Goal: Task Accomplishment & Management: Use online tool/utility

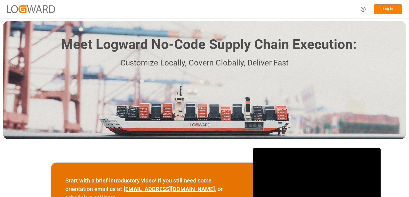
click at [382, 14] on button "Log In" at bounding box center [388, 9] width 28 height 10
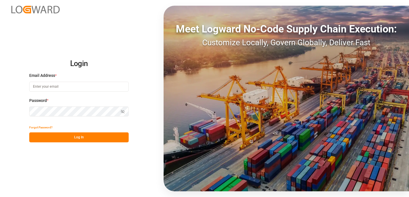
click at [100, 87] on input at bounding box center [79, 87] width 100 height 10
click at [41, 88] on input at bounding box center [79, 87] width 100 height 10
type input "i"
click at [42, 89] on input at bounding box center [79, 87] width 100 height 10
click at [45, 85] on input at bounding box center [79, 87] width 100 height 10
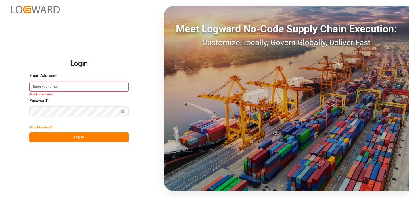
click at [45, 85] on input at bounding box center [79, 87] width 100 height 10
click at [88, 81] on div "Email Address *" at bounding box center [79, 85] width 100 height 25
click at [86, 85] on input at bounding box center [79, 87] width 100 height 10
click at [0, 196] on com-1password-button at bounding box center [0, 197] width 0 height 0
type input "[PERSON_NAME][EMAIL_ADDRESS][PERSON_NAME][DOMAIN_NAME]"
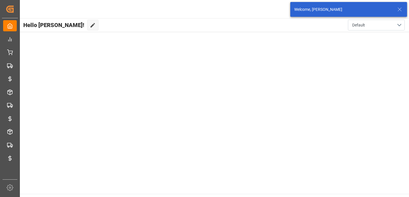
click at [401, 9] on icon at bounding box center [400, 9] width 7 height 7
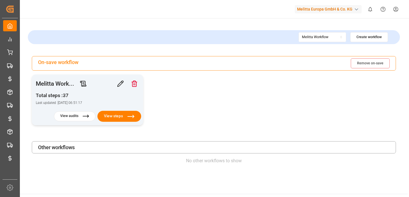
click at [113, 116] on button "View steps" at bounding box center [120, 116] width 44 height 11
